Goal: Share content: Share content

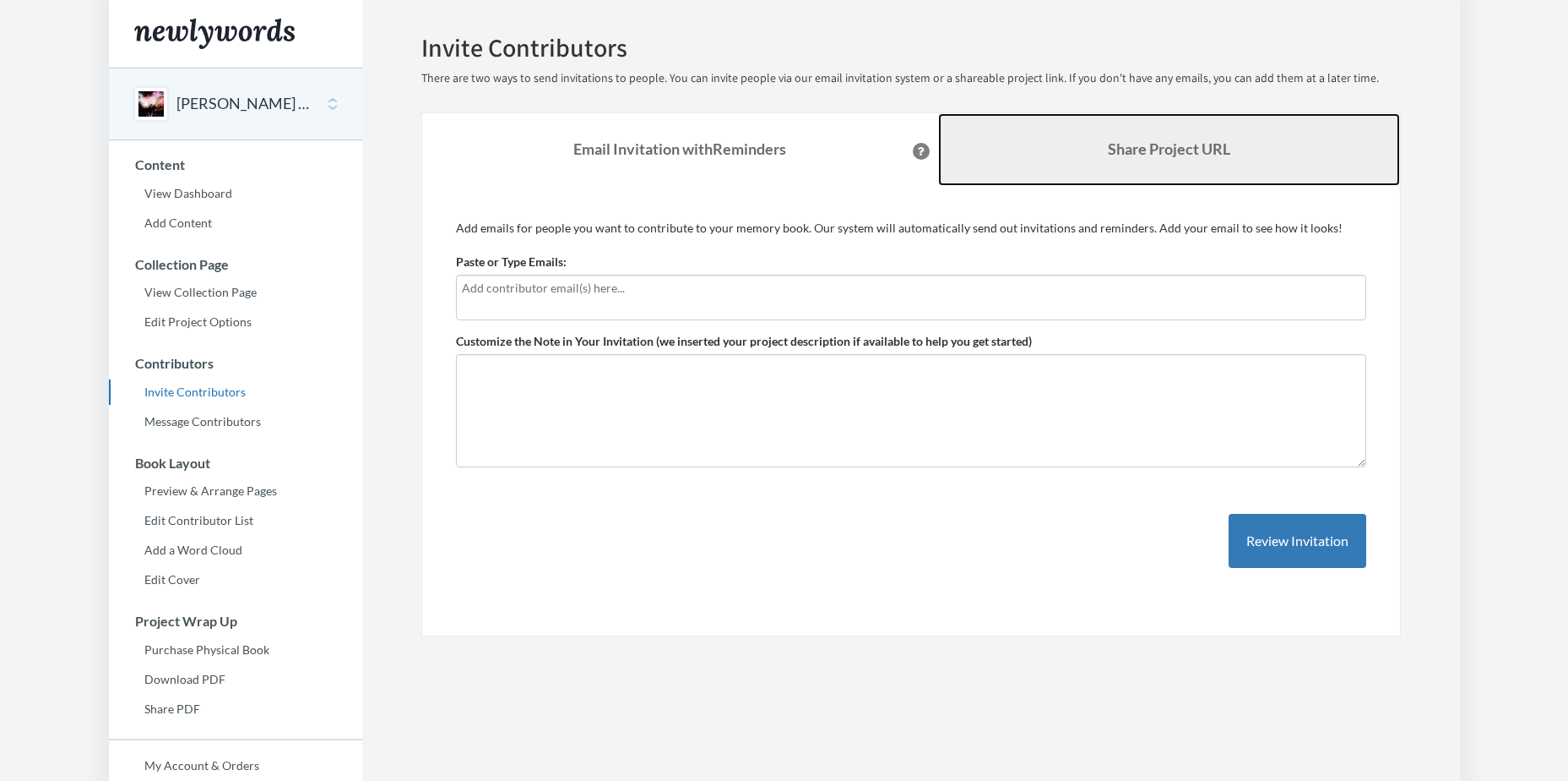
click at [1112, 148] on b "Share Project URL" at bounding box center [1170, 148] width 123 height 18
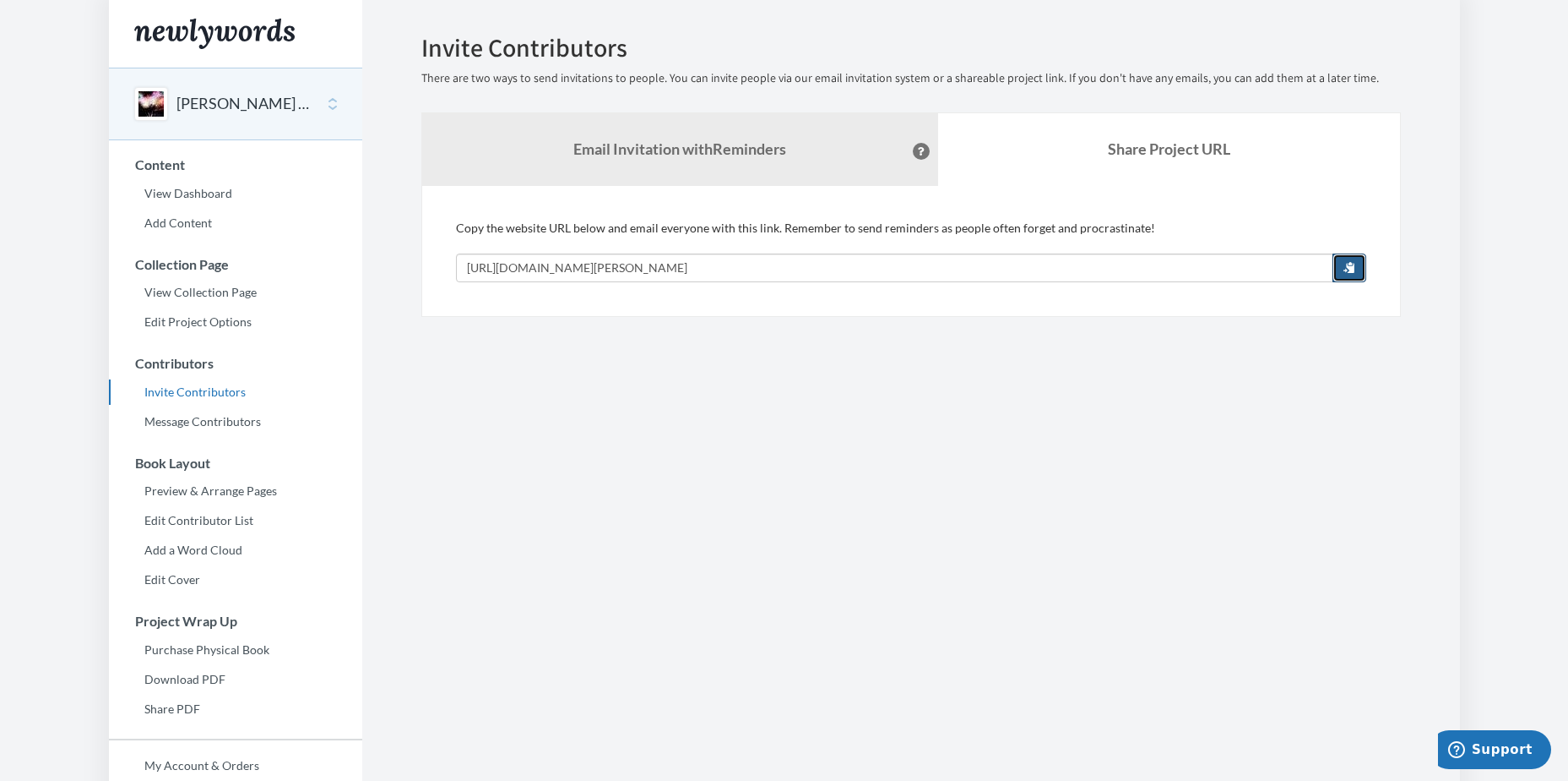
click at [1348, 268] on span "button" at bounding box center [1349, 267] width 12 height 12
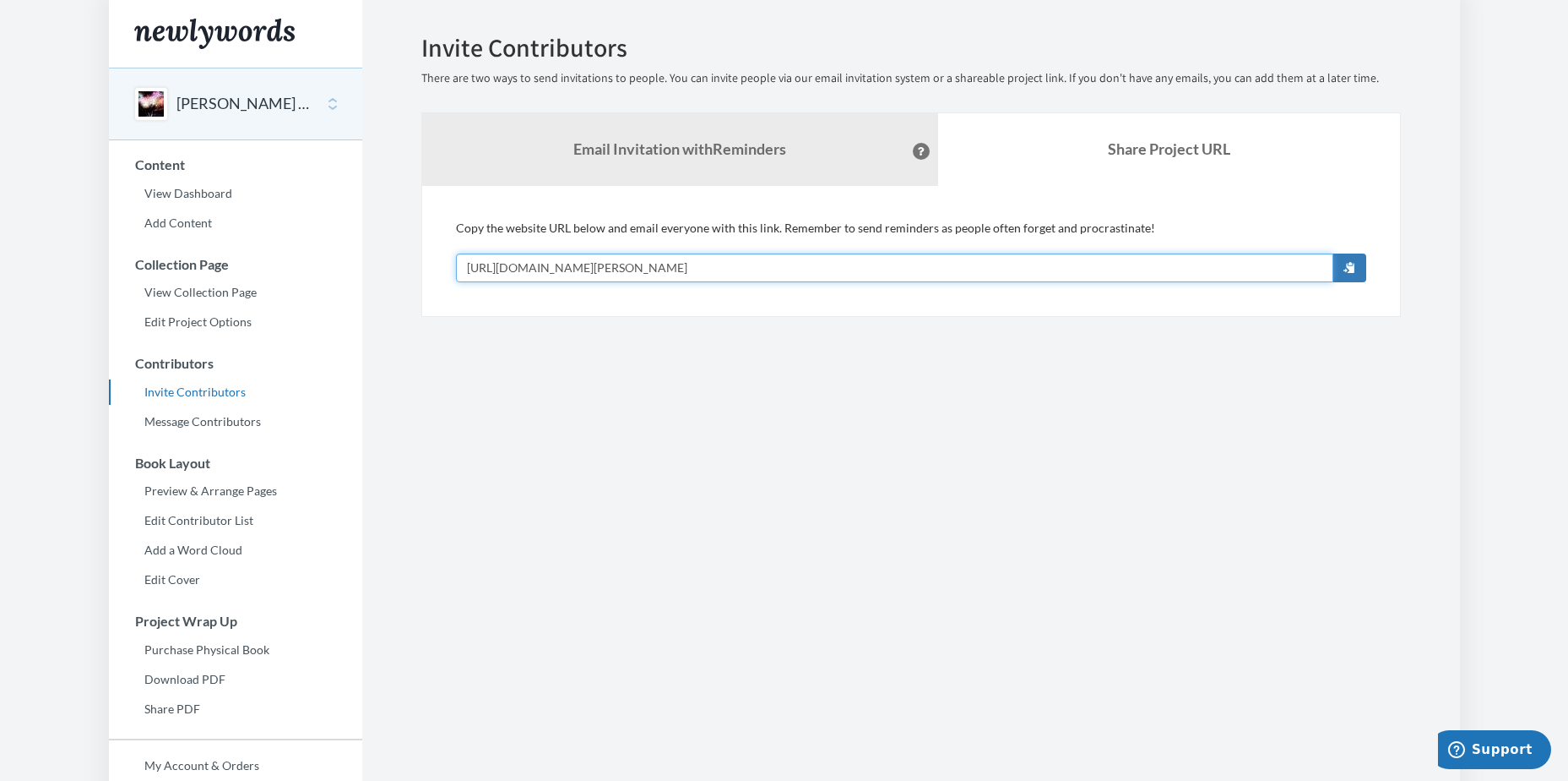
click at [1298, 268] on input "[URL][DOMAIN_NAME][PERSON_NAME]" at bounding box center [894, 267] width 877 height 29
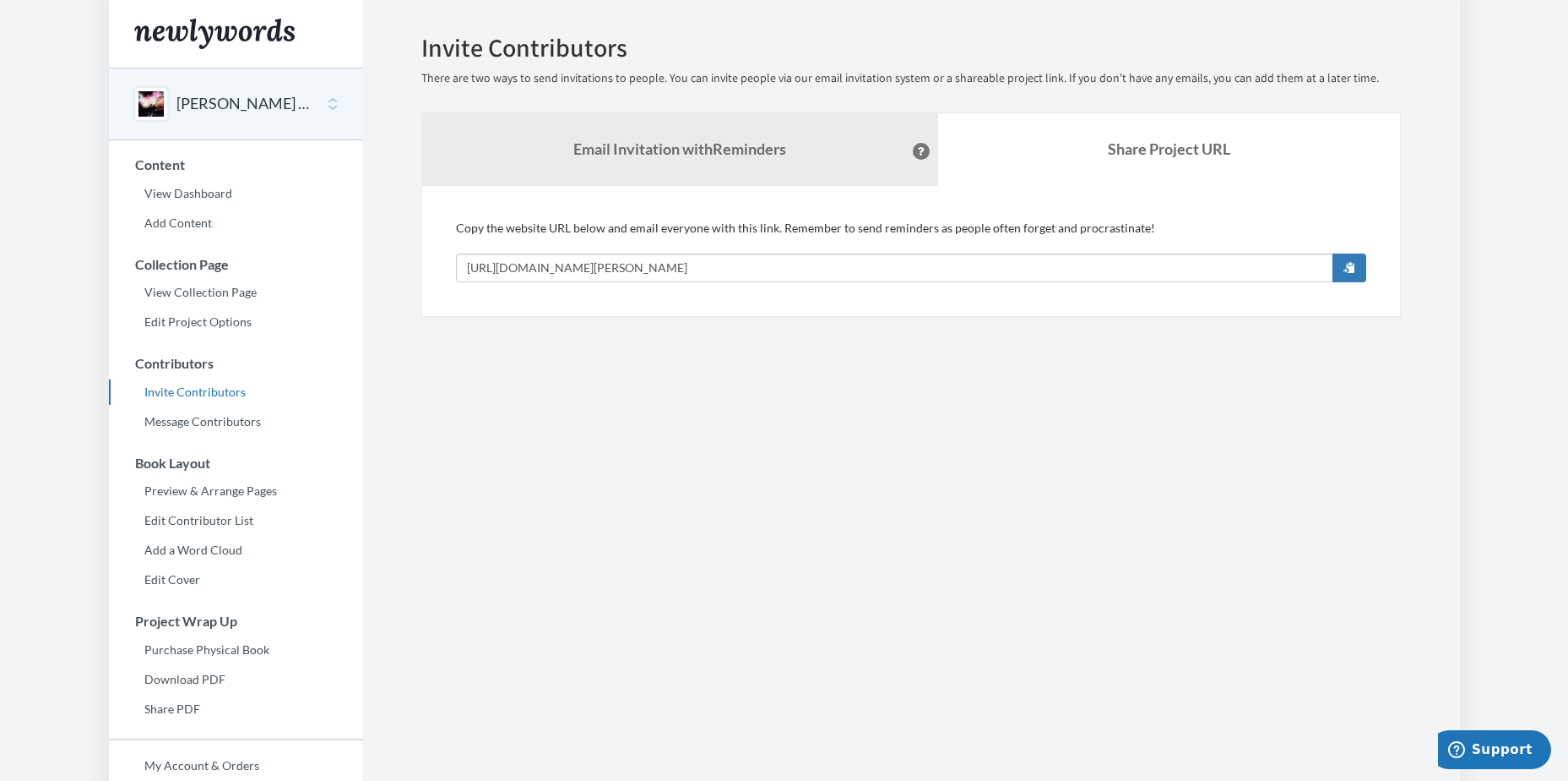
click at [973, 649] on section "Emails have been sent! Invite Contributors There are two ways to send invitatio…" at bounding box center [911, 462] width 1098 height 925
click at [660, 550] on section "Emails have been sent! Invite Contributors There are two ways to send invitatio…" at bounding box center [911, 462] width 1098 height 925
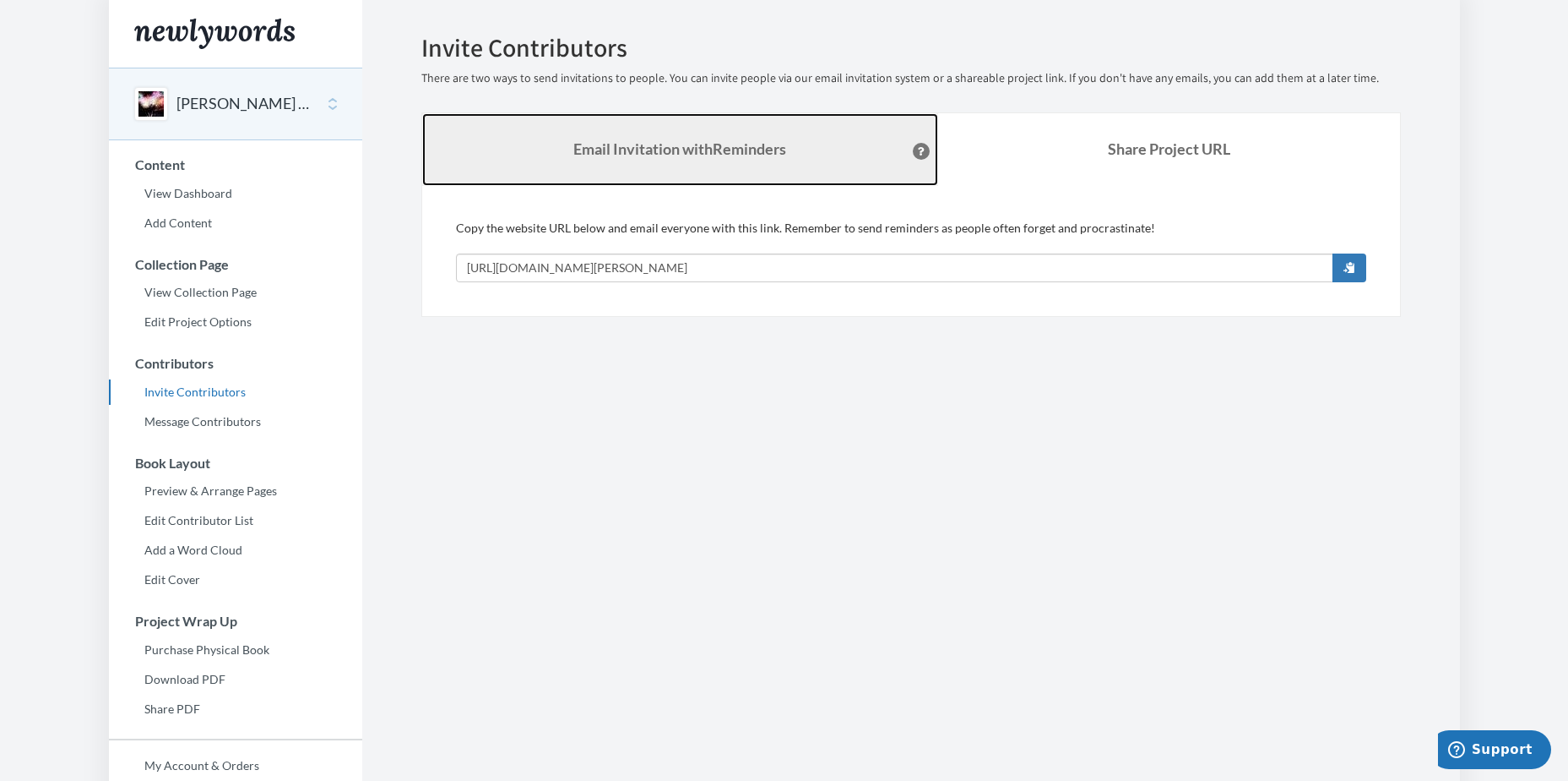
drag, startPoint x: 636, startPoint y: 139, endPoint x: 506, endPoint y: 141, distance: 130.0
click at [636, 139] on strong "Email Invitation with Reminders" at bounding box center [679, 148] width 213 height 18
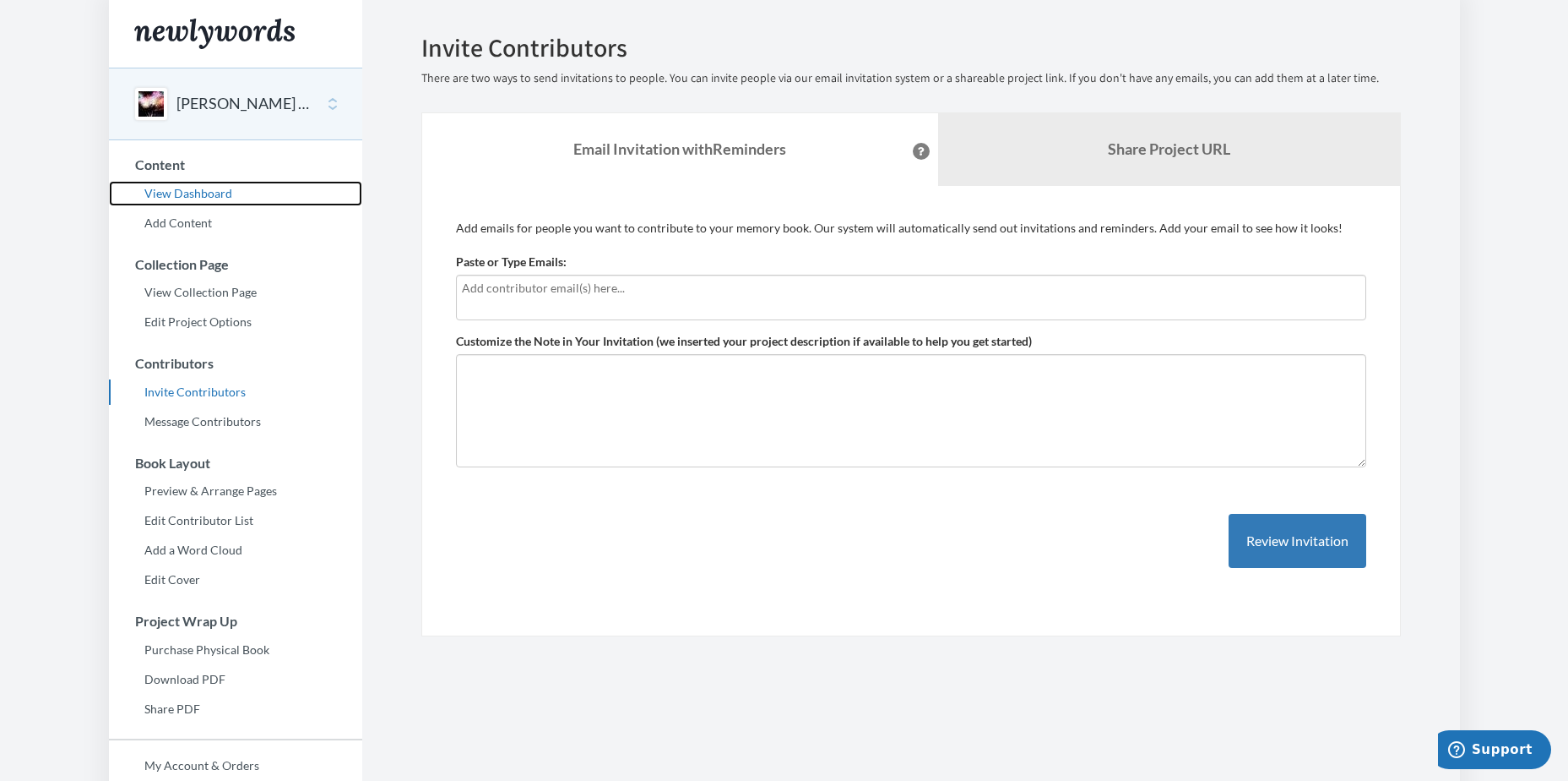
click at [218, 187] on link "View Dashboard" at bounding box center [235, 193] width 253 height 25
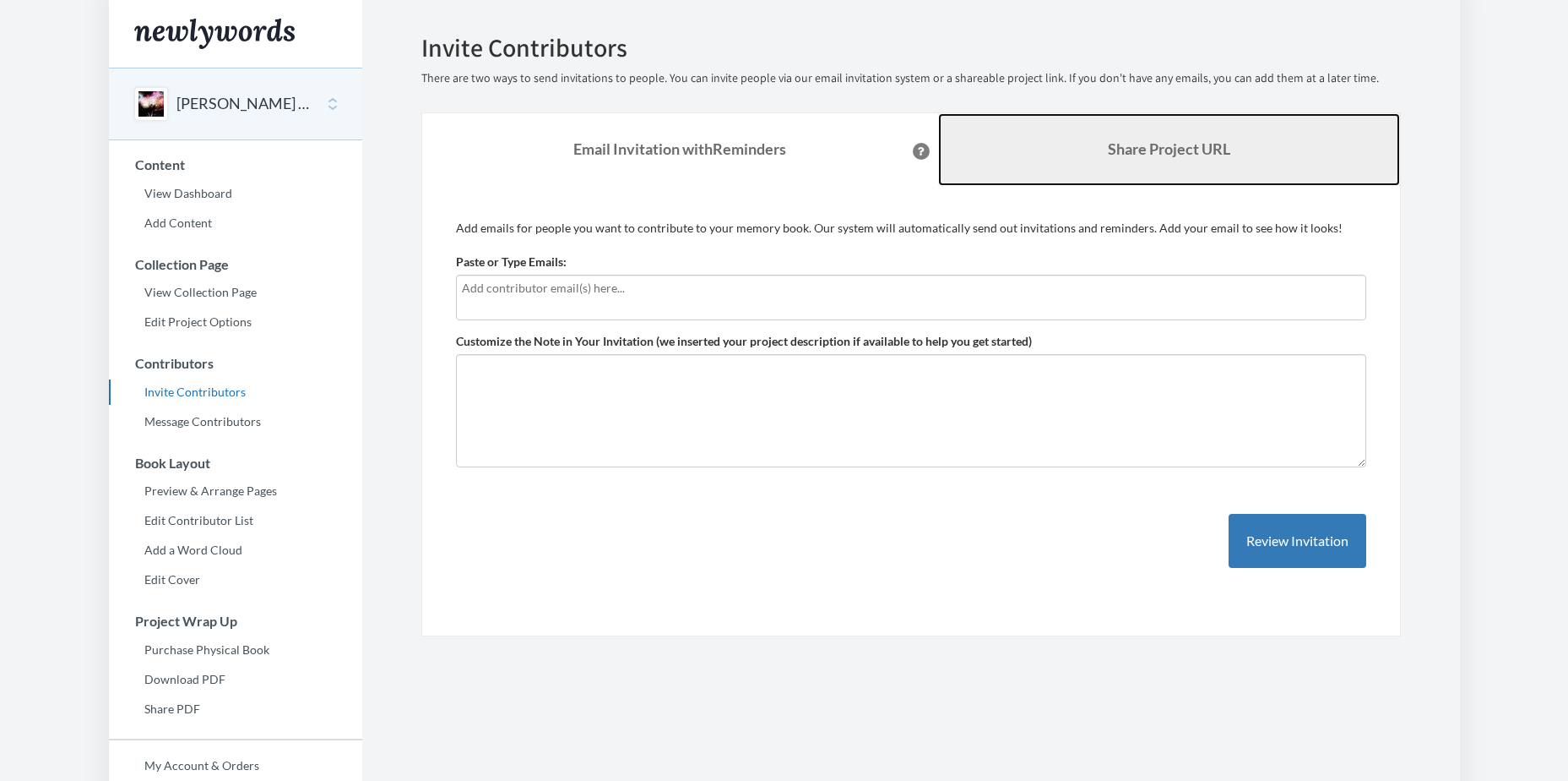
click at [1153, 150] on b "Share Project URL" at bounding box center [1170, 148] width 123 height 18
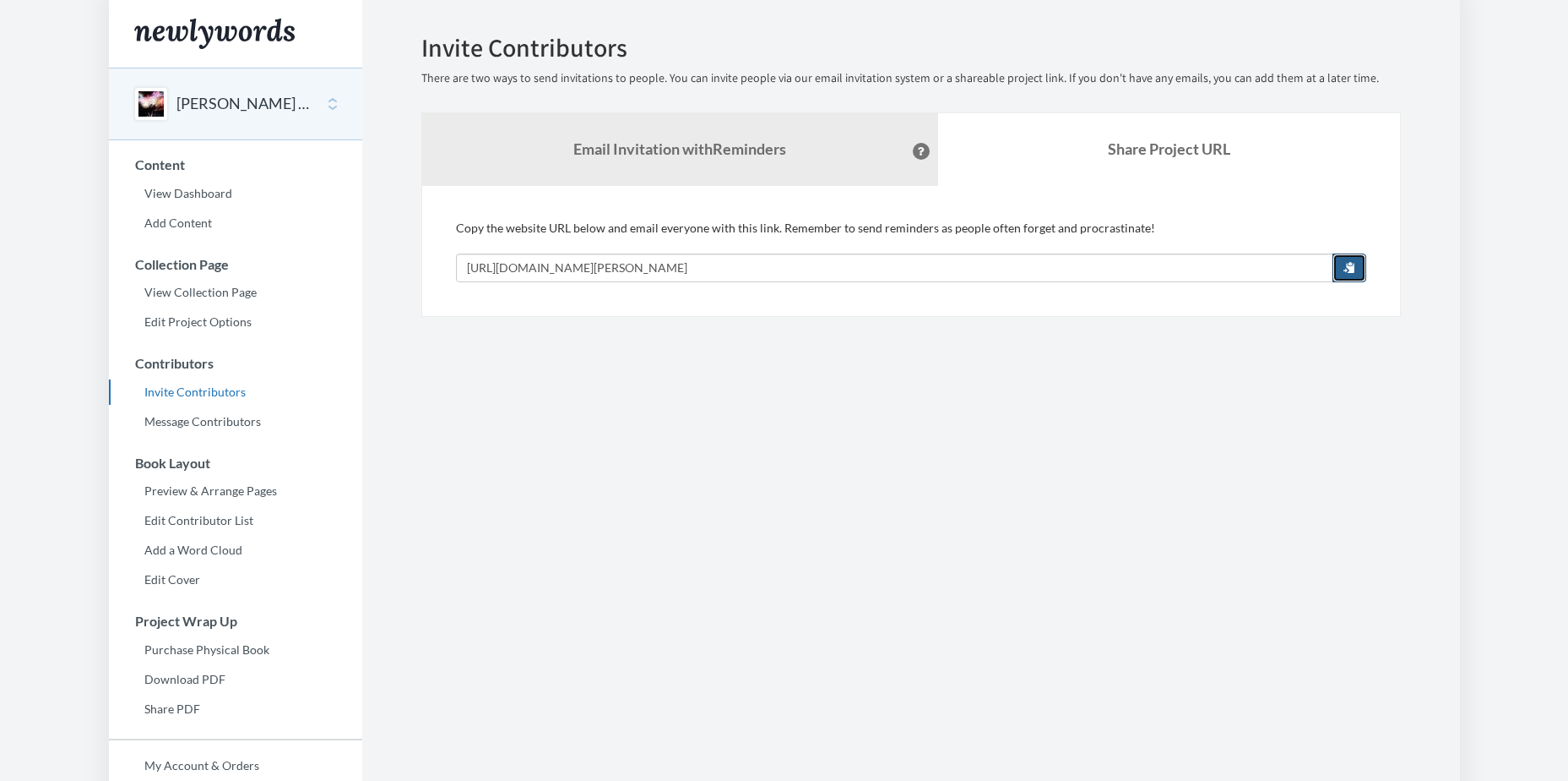
click at [1348, 258] on button "button" at bounding box center [1348, 267] width 34 height 29
